Goal: Find specific page/section: Find specific page/section

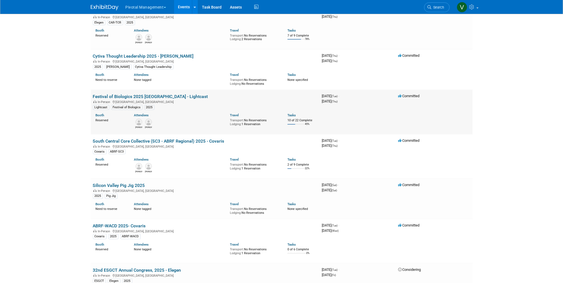
scroll to position [619, 0]
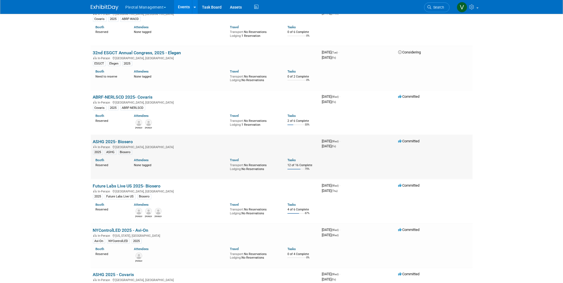
click at [114, 141] on link "ASHG 2025- Biosero" at bounding box center [113, 141] width 40 height 5
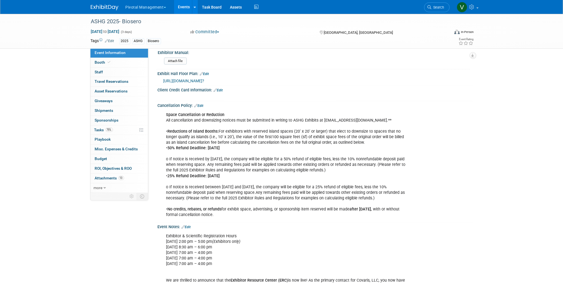
scroll to position [793, 0]
click at [202, 105] on link "Edit" at bounding box center [199, 107] width 9 height 4
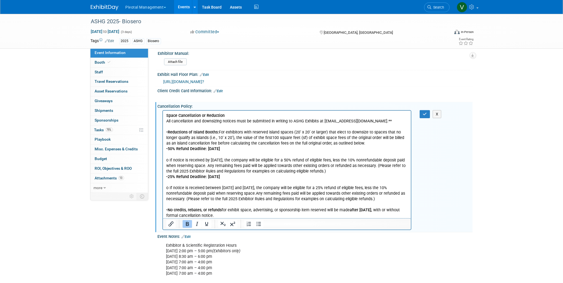
scroll to position [0, 0]
click at [253, 215] on p "Space Cancellation or Reduction All cancellation and downsizing notices must be…" at bounding box center [287, 165] width 242 height 105
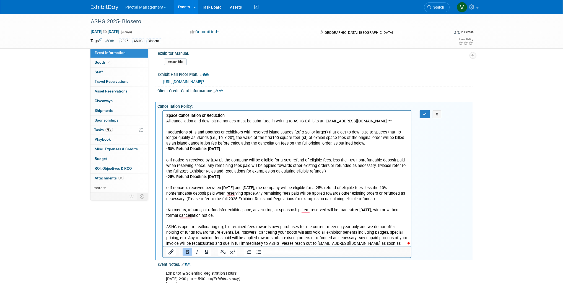
scroll to position [789, 0]
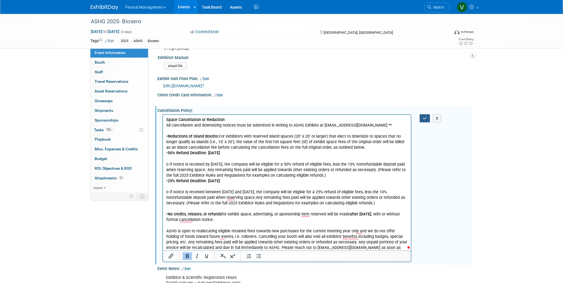
click at [427, 116] on icon "button" at bounding box center [425, 118] width 4 height 4
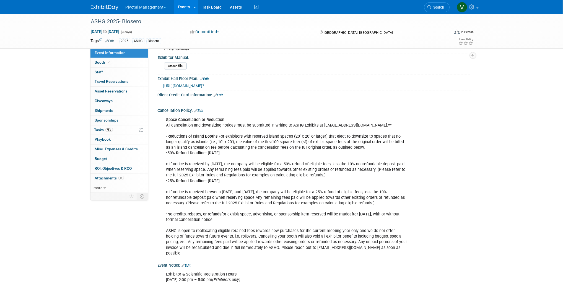
drag, startPoint x: 203, startPoint y: 100, endPoint x: 199, endPoint y: 103, distance: 4.3
click at [203, 109] on link "Edit" at bounding box center [199, 111] width 9 height 4
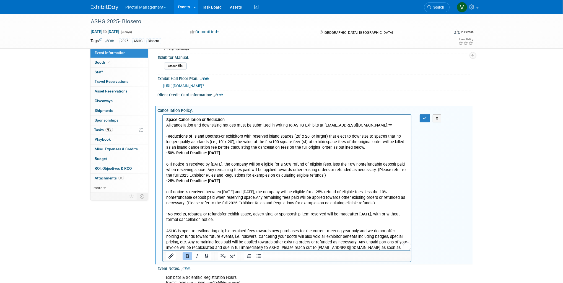
scroll to position [0, 0]
click at [317, 118] on b "The 10% deposit for all booth spaces paid at the time of application is nonrefu…" at bounding box center [271, 119] width 211 height 5
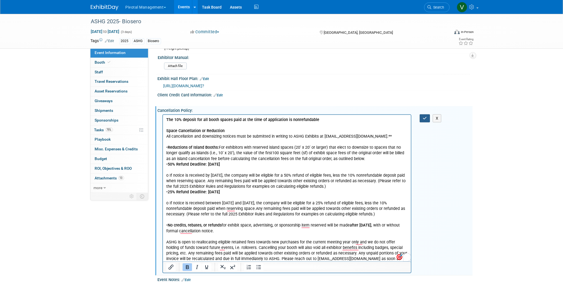
click at [427, 116] on icon "button" at bounding box center [425, 118] width 4 height 4
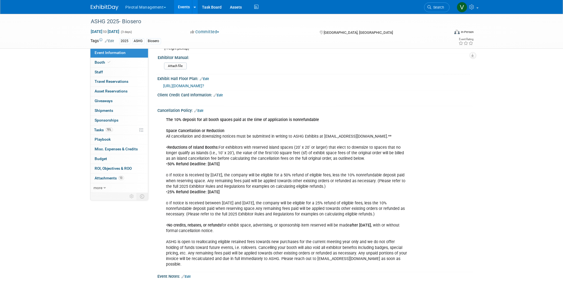
click at [180, 8] on link "Events" at bounding box center [184, 7] width 20 height 14
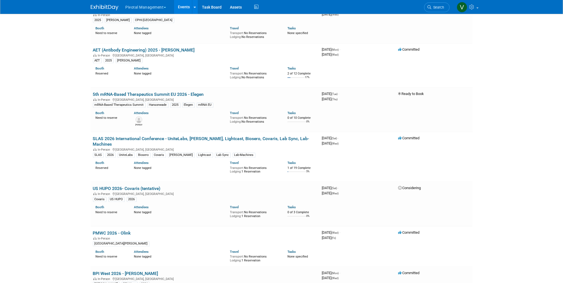
scroll to position [1808, 0]
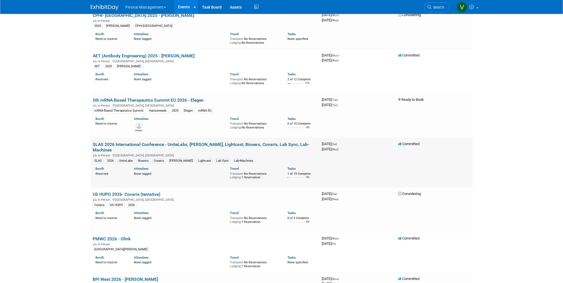
click at [159, 148] on link "SLAS 2026 International Conference - UniteLabs, [PERSON_NAME], Lightcast, Biose…" at bounding box center [201, 147] width 216 height 11
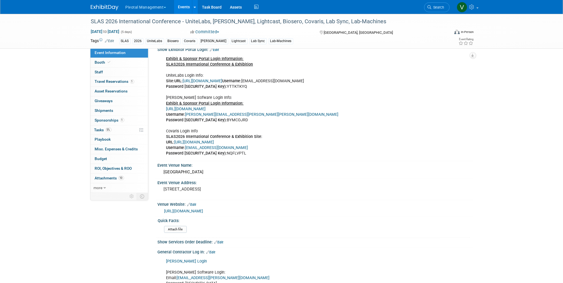
scroll to position [414, 0]
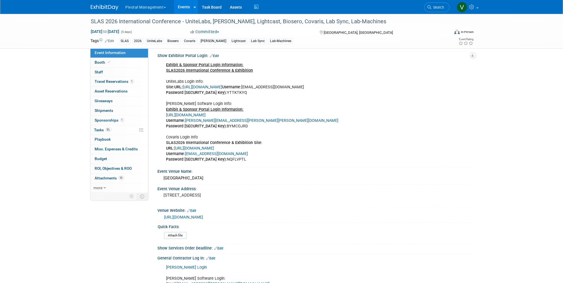
click at [206, 113] on link "https://www.conferenceharvester.com/harvester2ex/login.asp?EventKey=ANXMFLVZ" at bounding box center [186, 115] width 40 height 5
